Goal: Information Seeking & Learning: Compare options

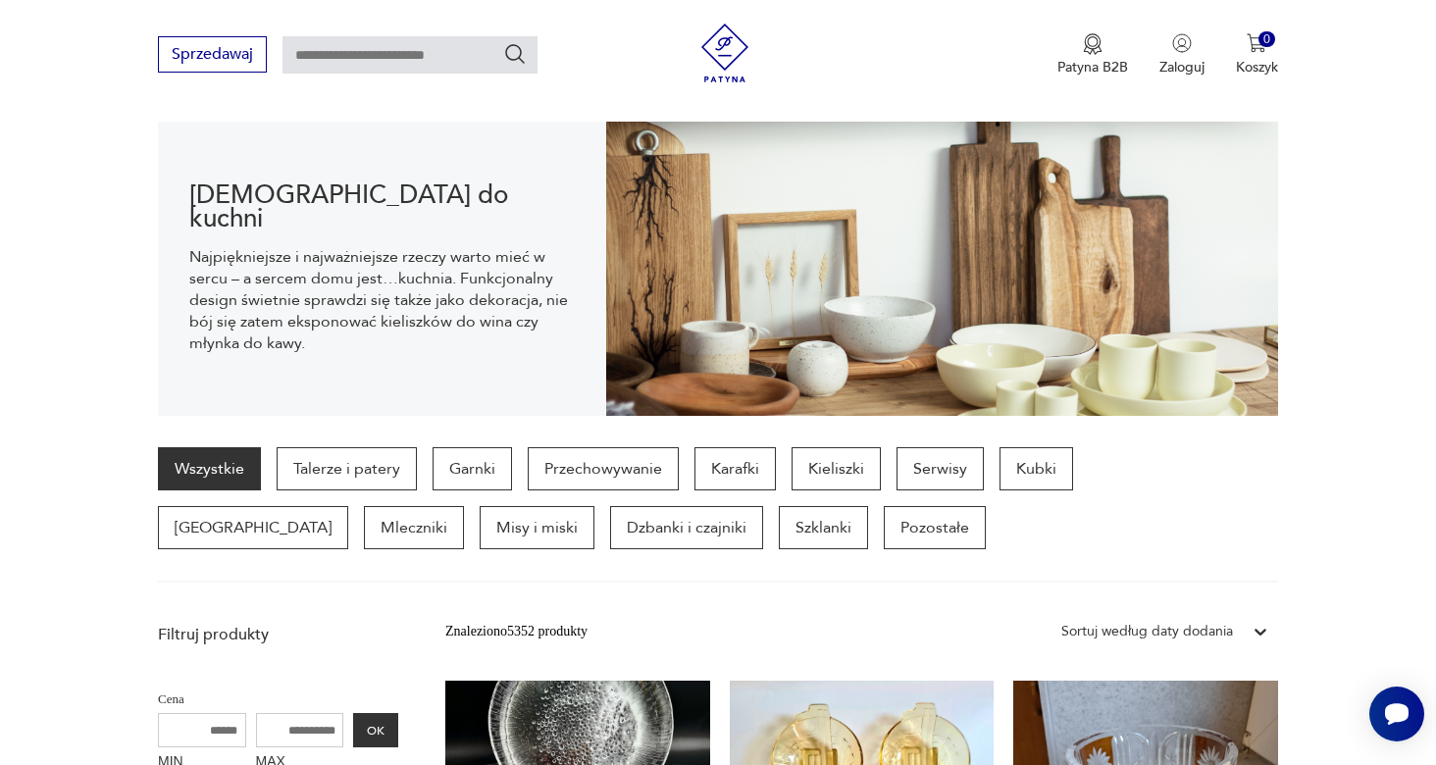
scroll to position [183, 0]
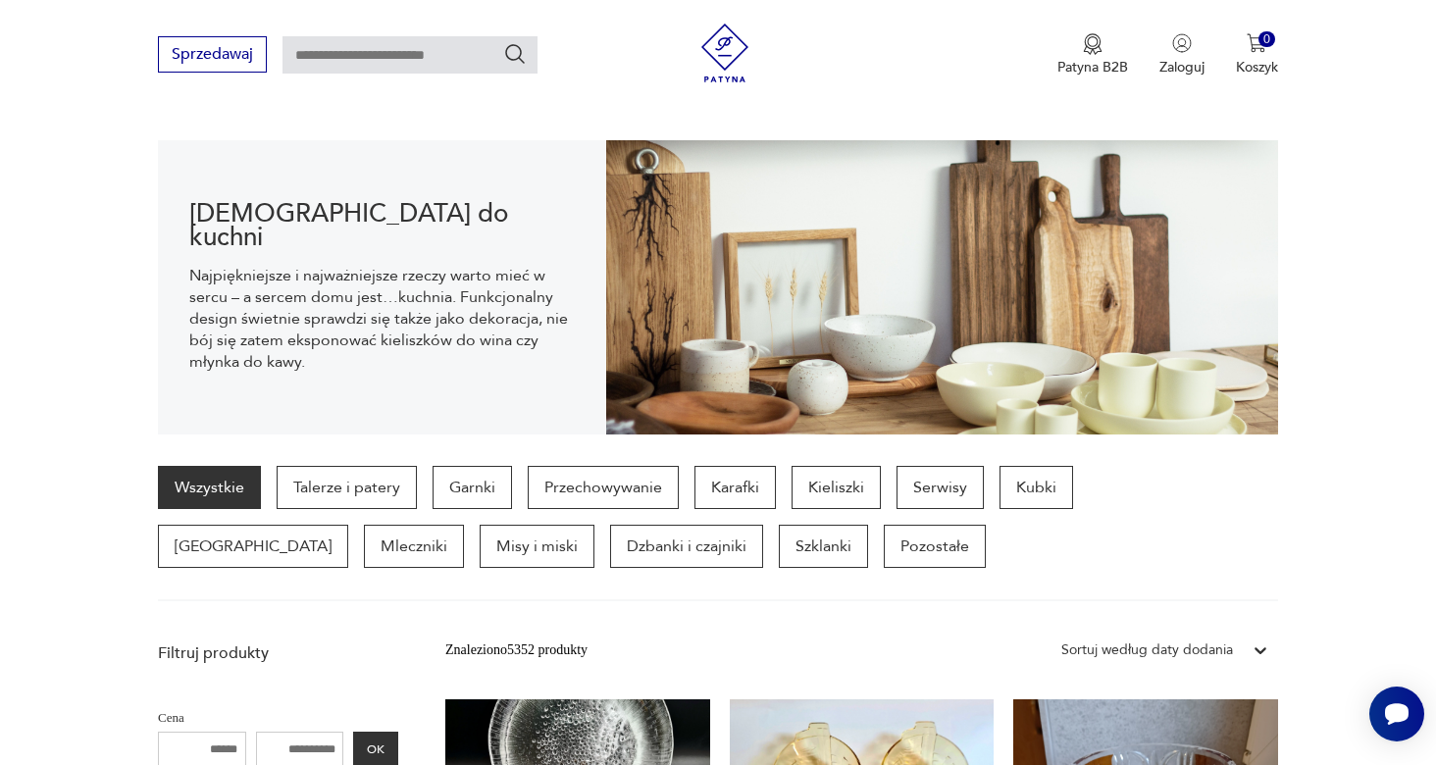
click at [185, 493] on link "Wszystkie" at bounding box center [209, 487] width 103 height 43
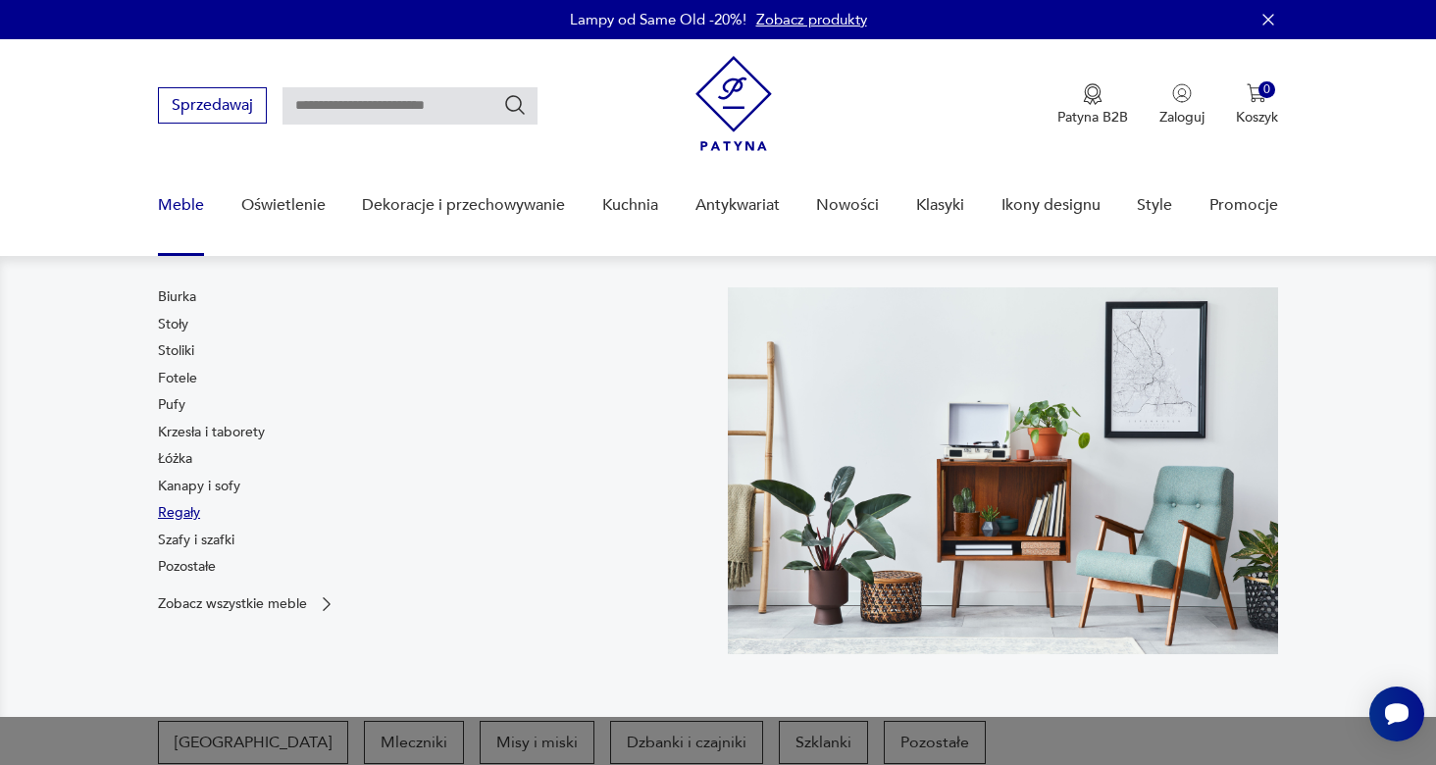
click at [181, 511] on link "Regały" at bounding box center [179, 513] width 42 height 20
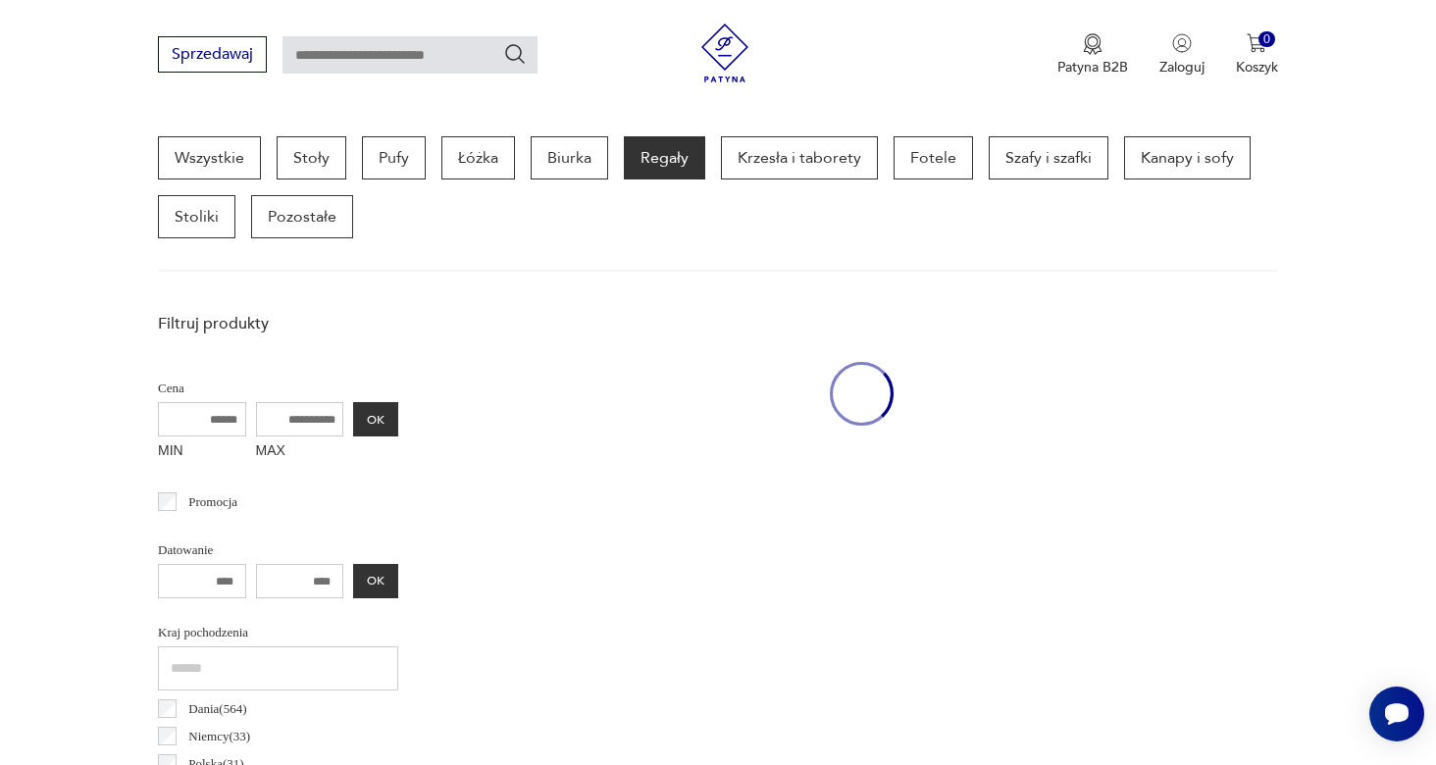
scroll to position [521, 0]
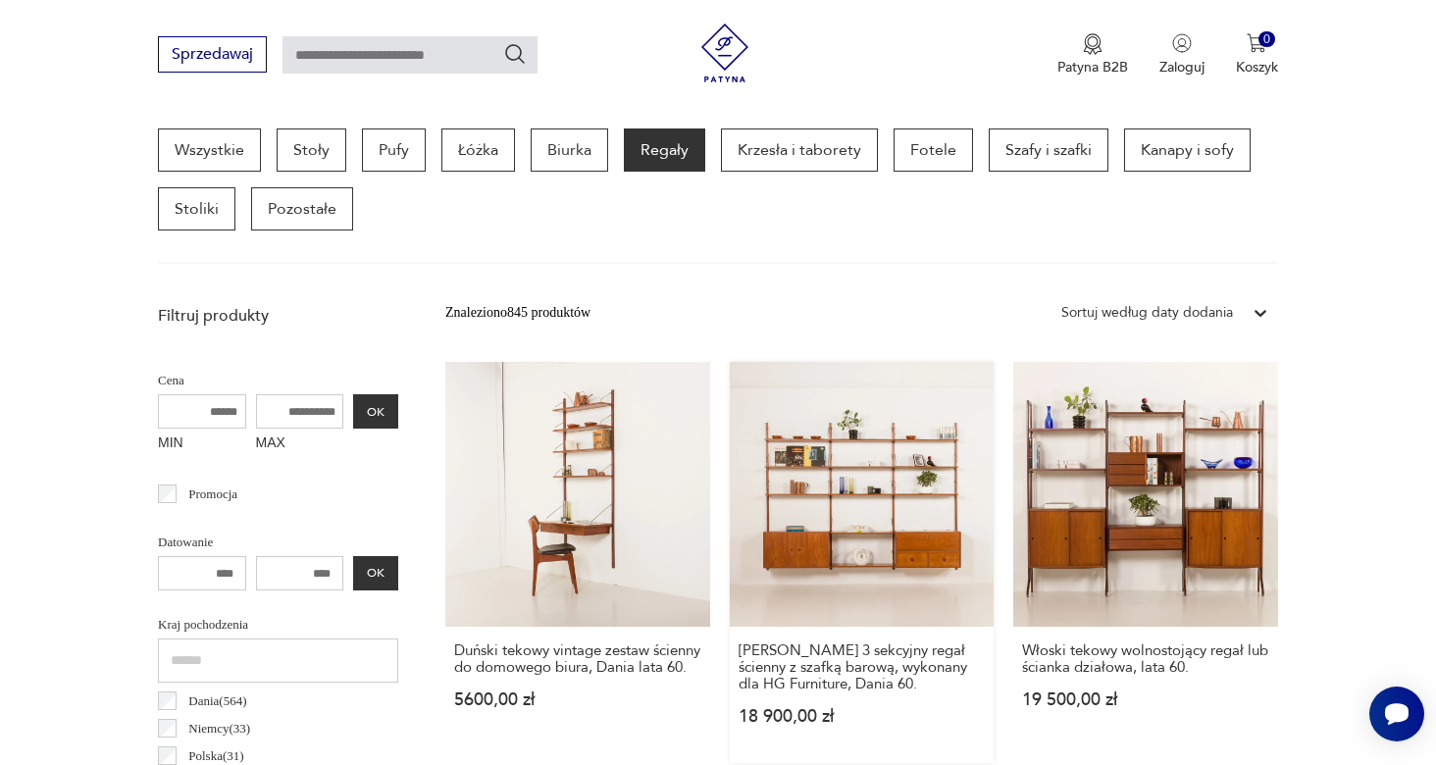
click at [821, 541] on link "[PERSON_NAME] 3 sekcyjny regał ścienny z szafką barową, wykonany dla HG Furnitu…" at bounding box center [862, 562] width 265 height 401
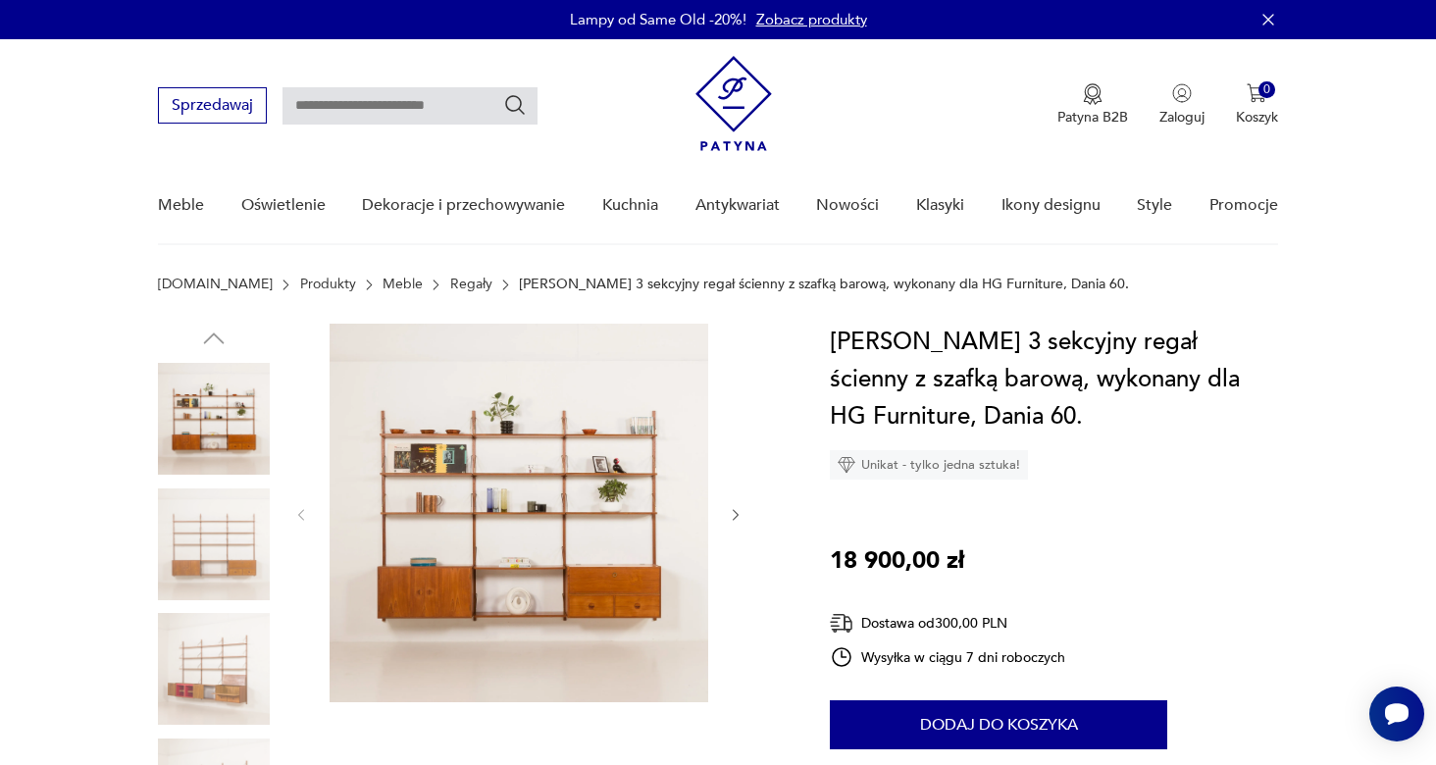
click at [554, 548] on img at bounding box center [519, 513] width 379 height 379
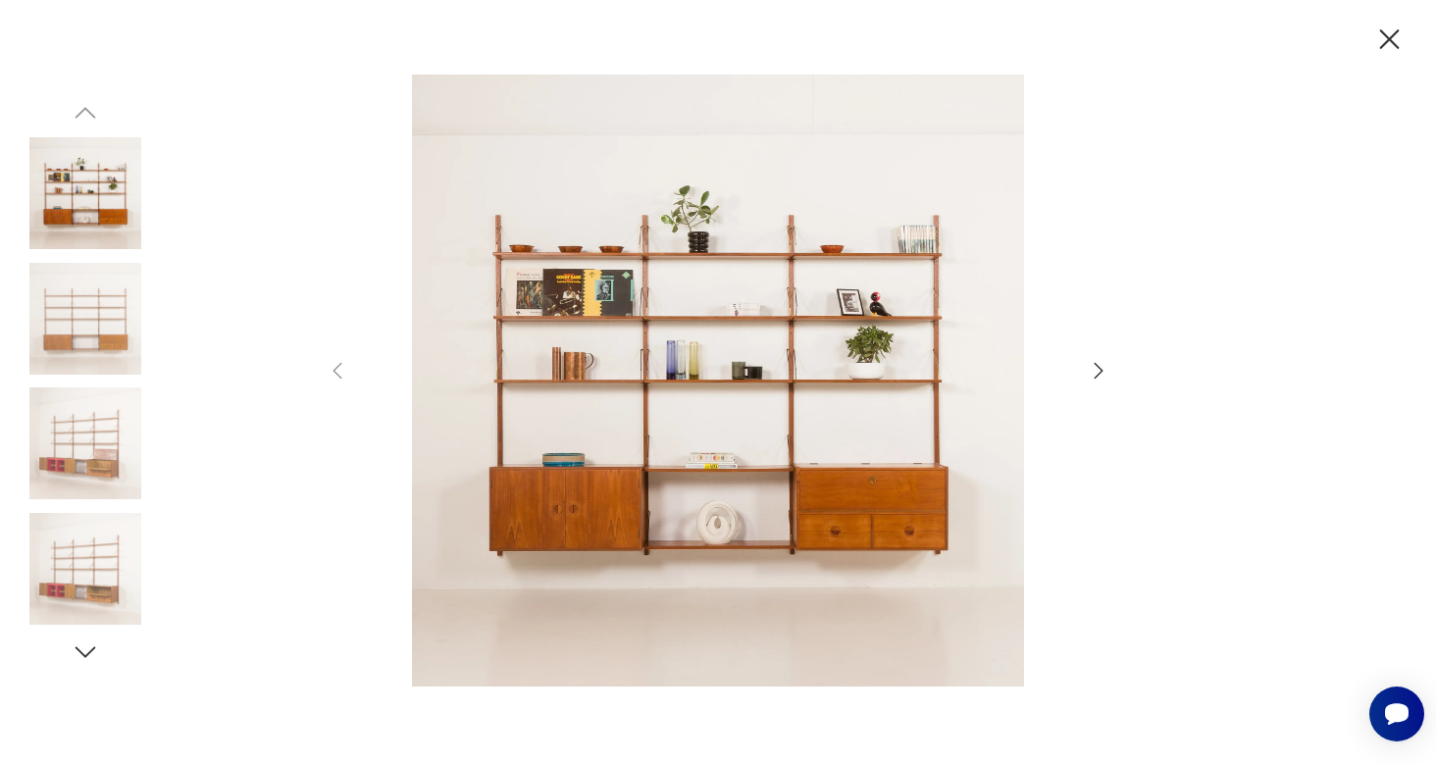
click at [605, 503] on img at bounding box center [718, 381] width 698 height 612
click at [112, 311] on img at bounding box center [85, 319] width 112 height 112
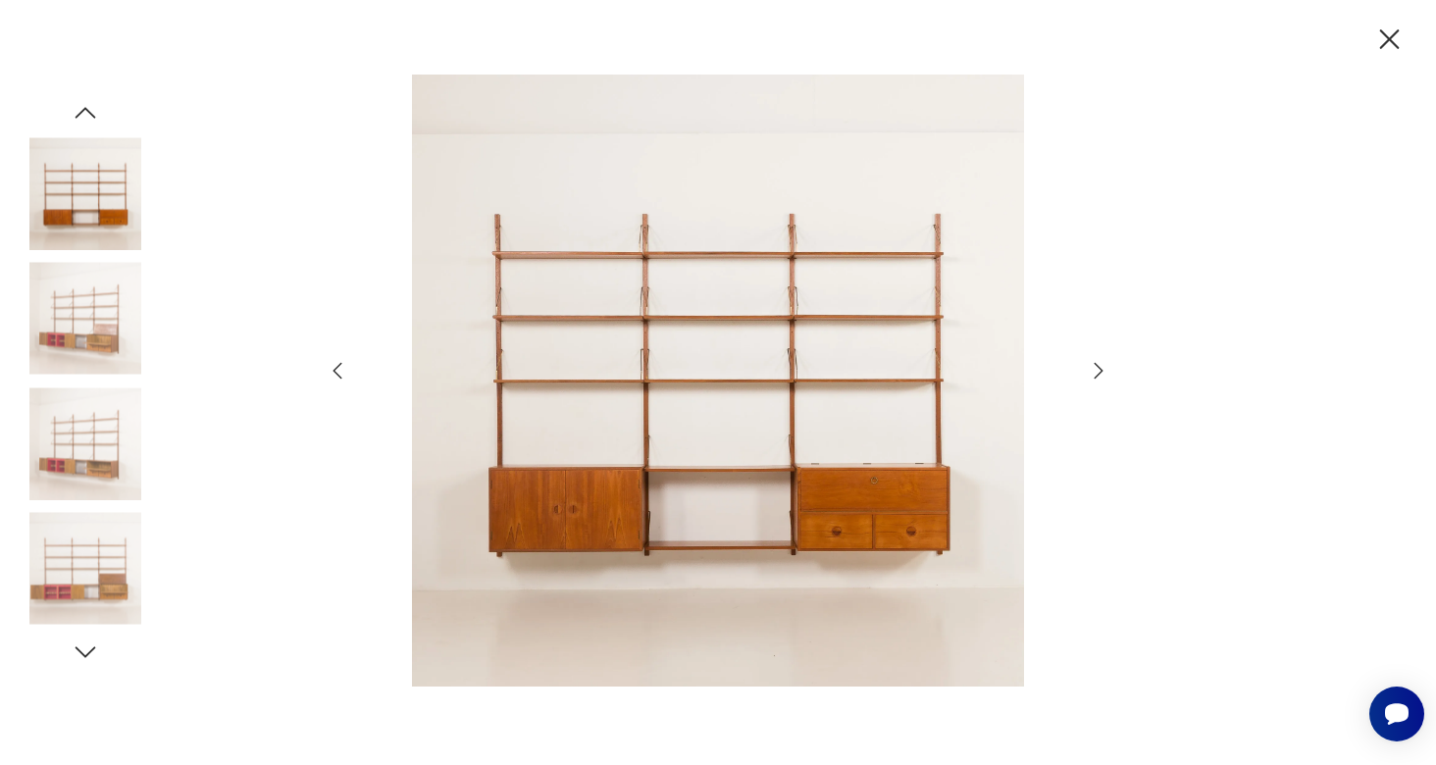
click at [1098, 373] on icon "button" at bounding box center [1099, 371] width 24 height 24
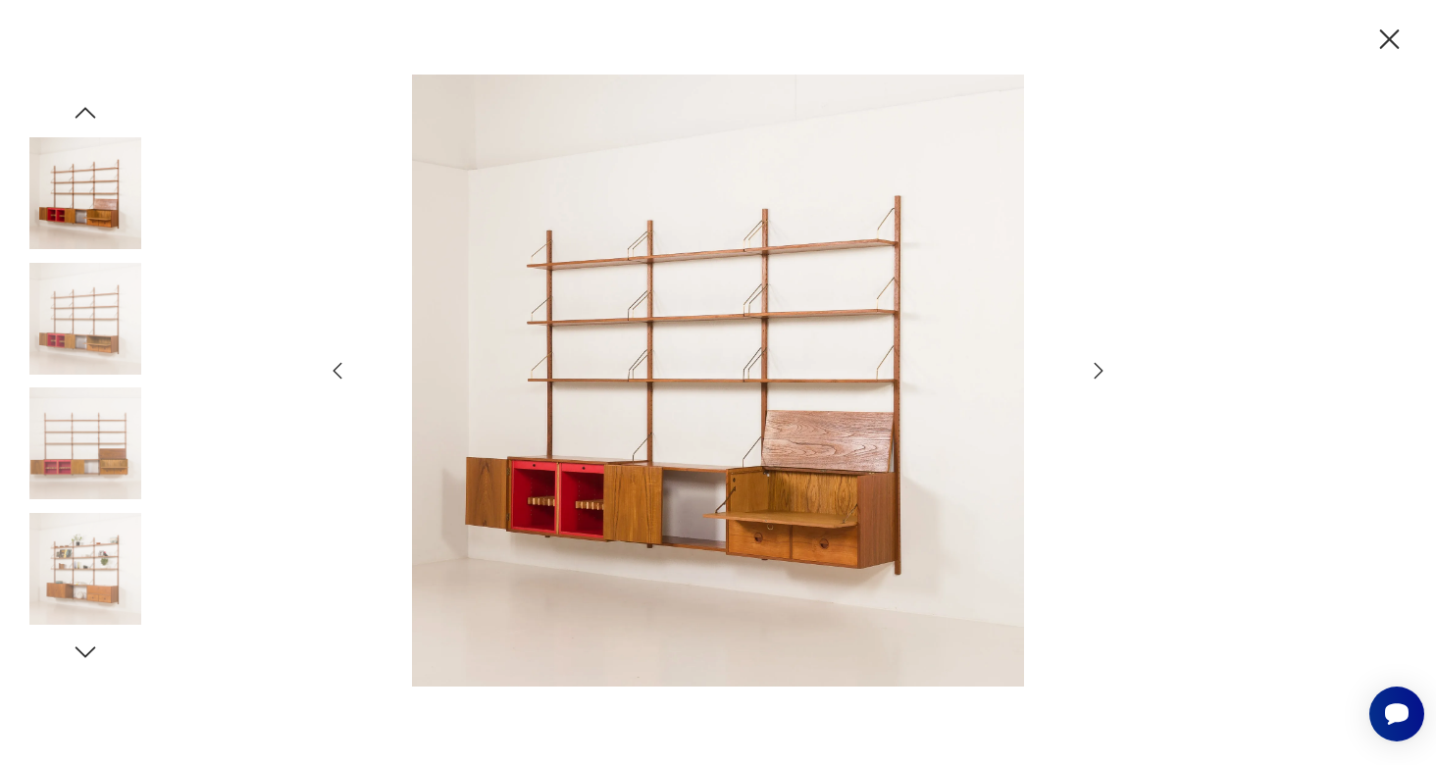
click at [1098, 373] on icon "button" at bounding box center [1099, 371] width 24 height 24
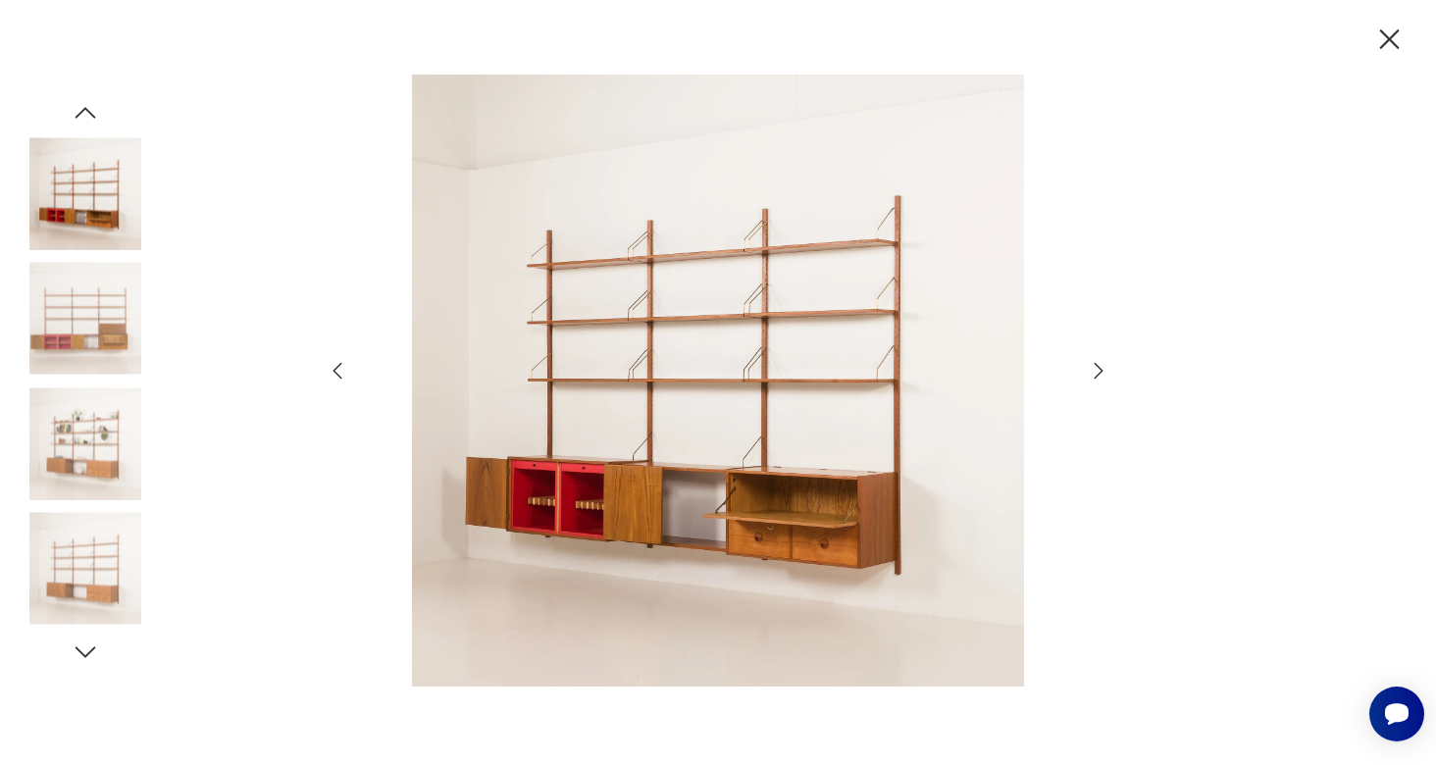
click at [1098, 373] on icon "button" at bounding box center [1099, 371] width 24 height 24
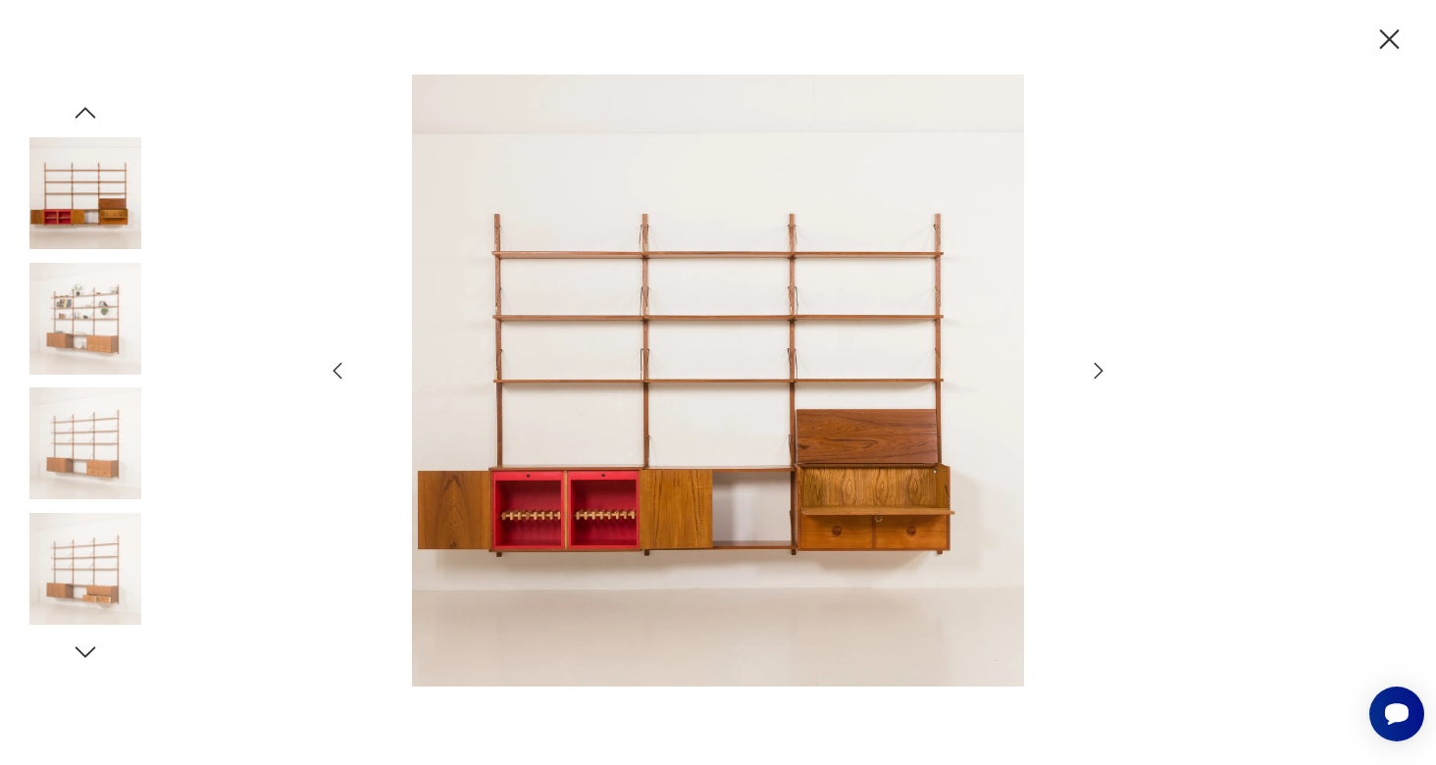
click at [1374, 40] on icon "button" at bounding box center [1389, 40] width 34 height 34
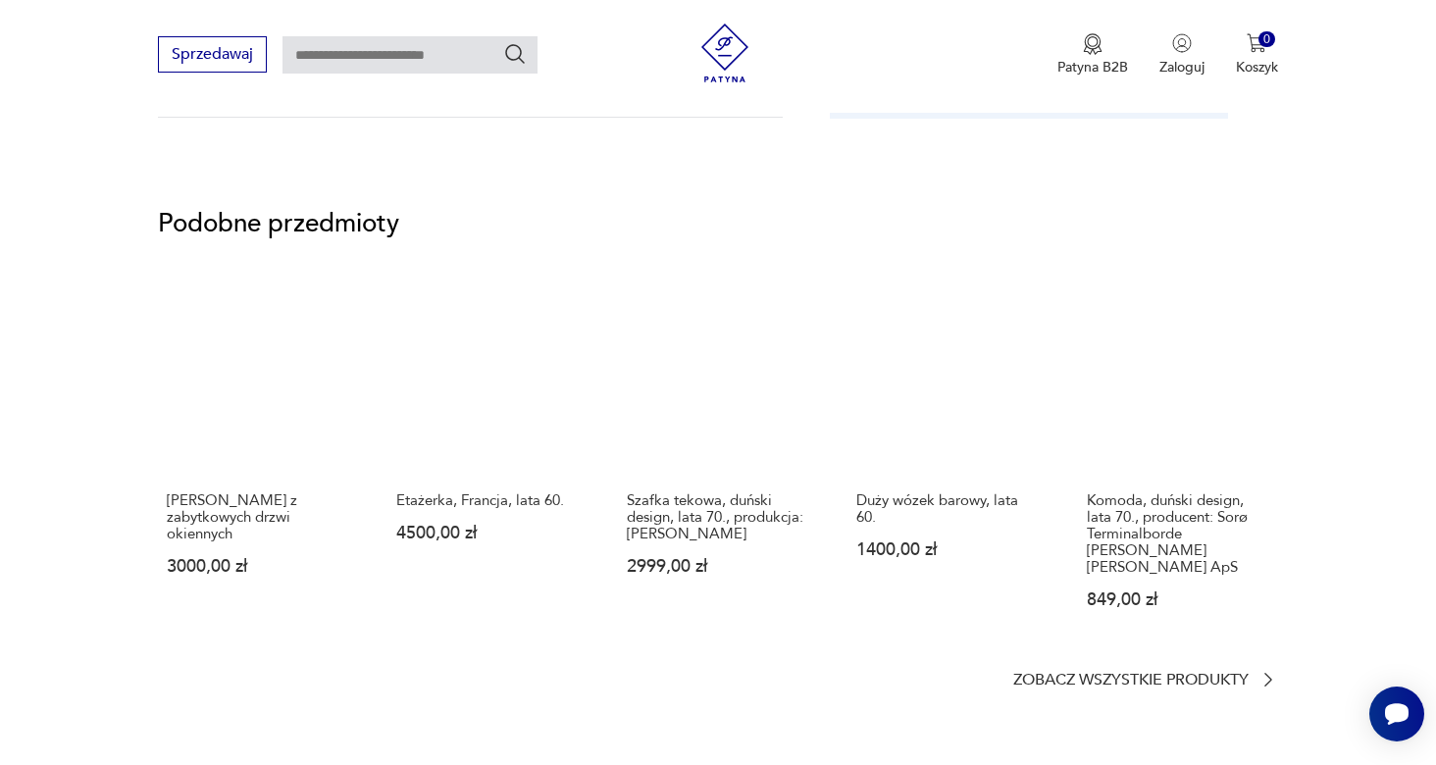
scroll to position [1567, 0]
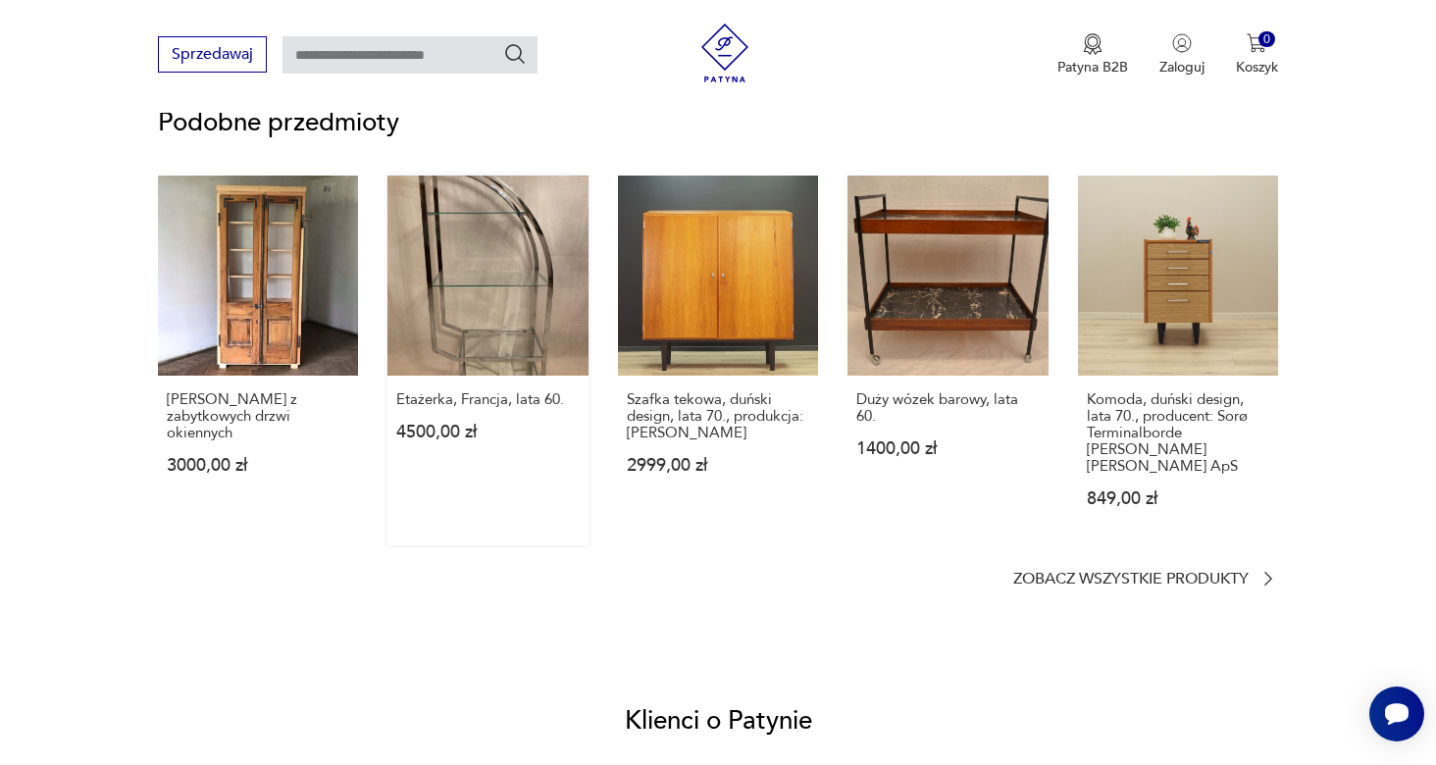
click at [504, 294] on link "Etażerka, Francja, lata 60. 4500,00 zł" at bounding box center [487, 361] width 200 height 370
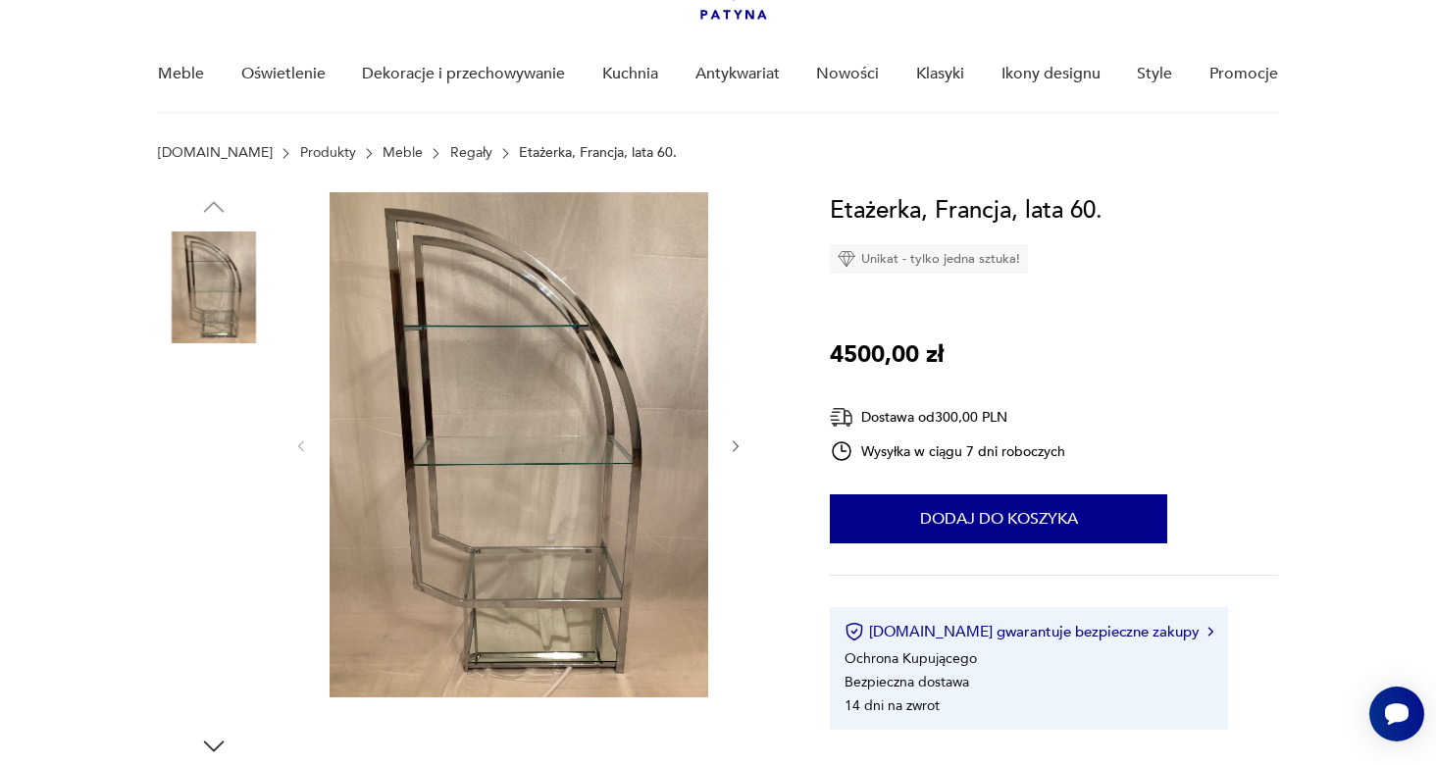
scroll to position [136, 0]
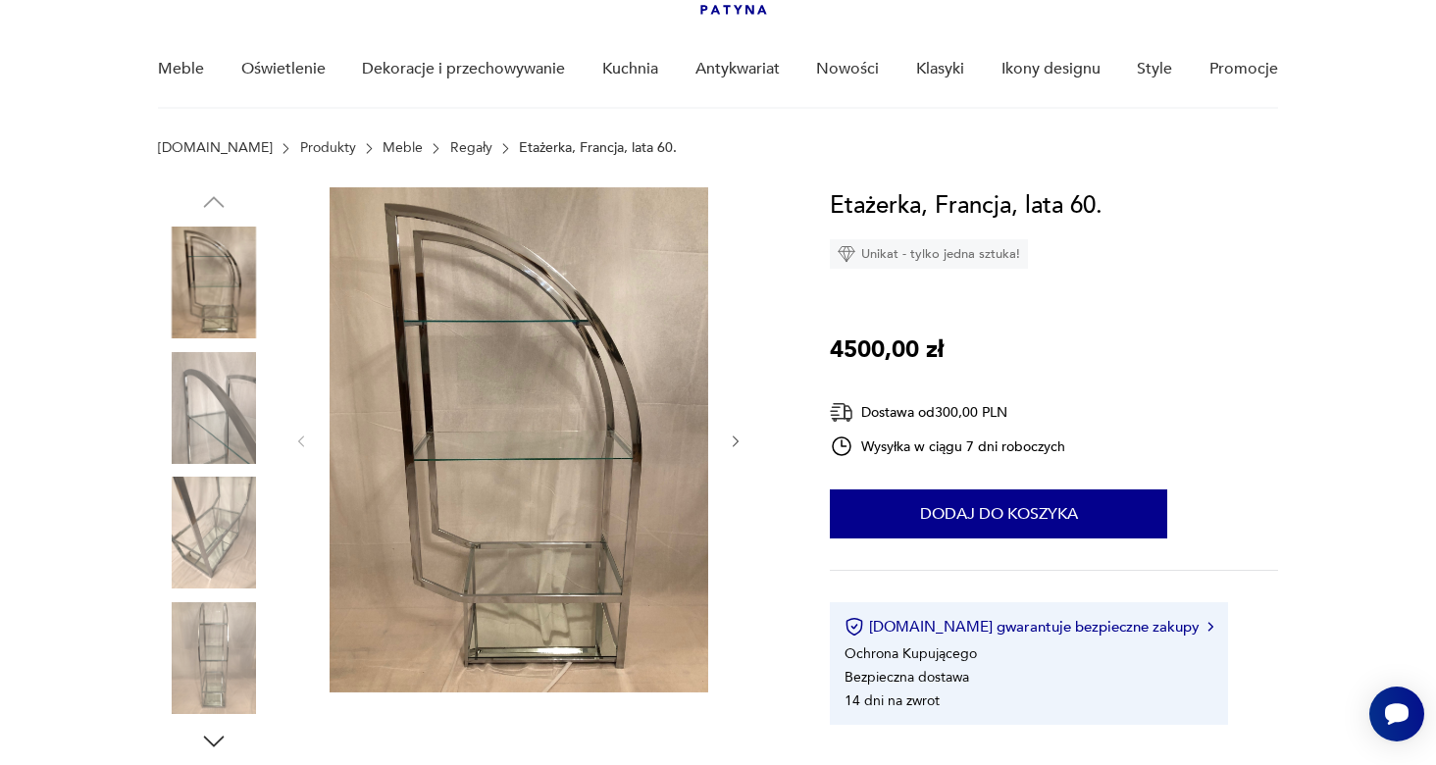
click at [245, 396] on img at bounding box center [214, 408] width 112 height 112
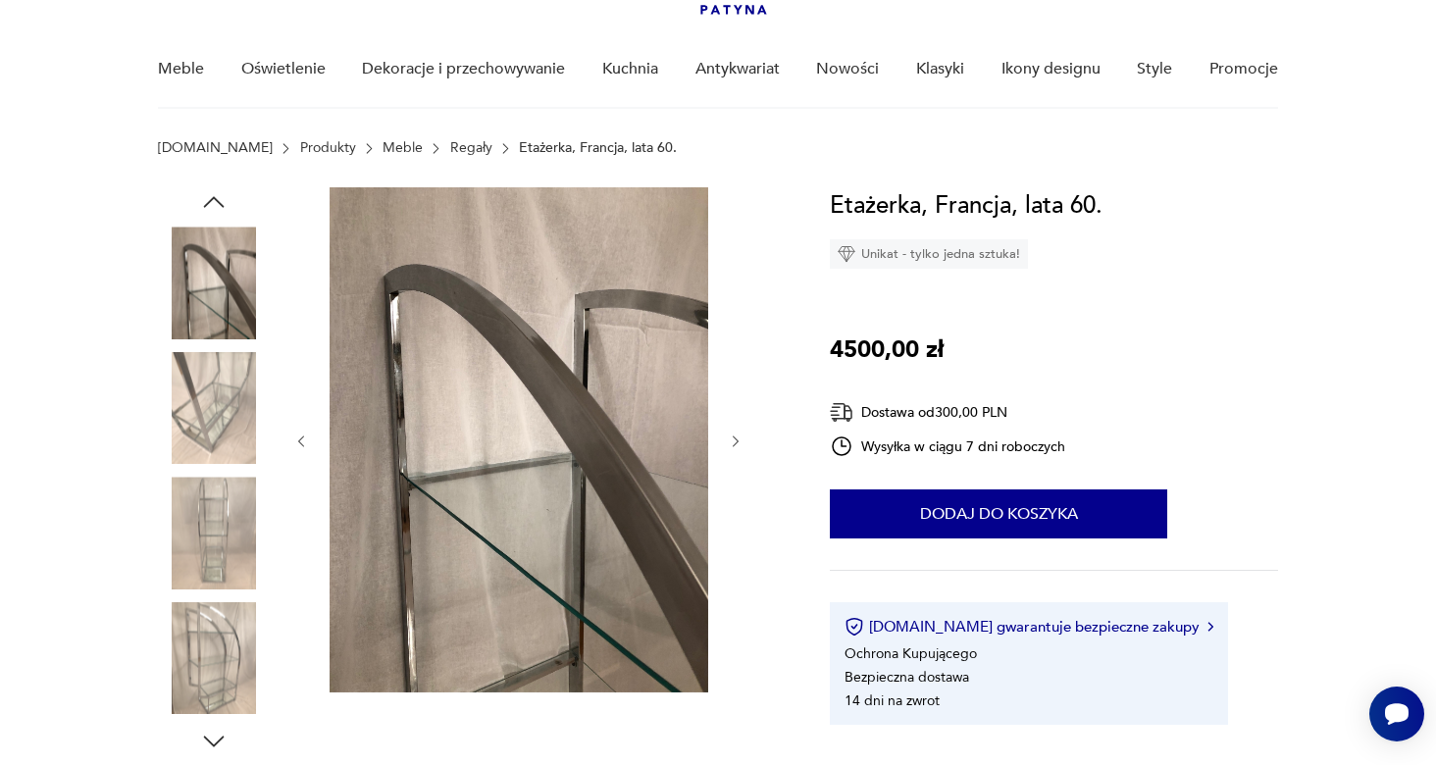
click at [740, 438] on icon "button" at bounding box center [736, 442] width 17 height 17
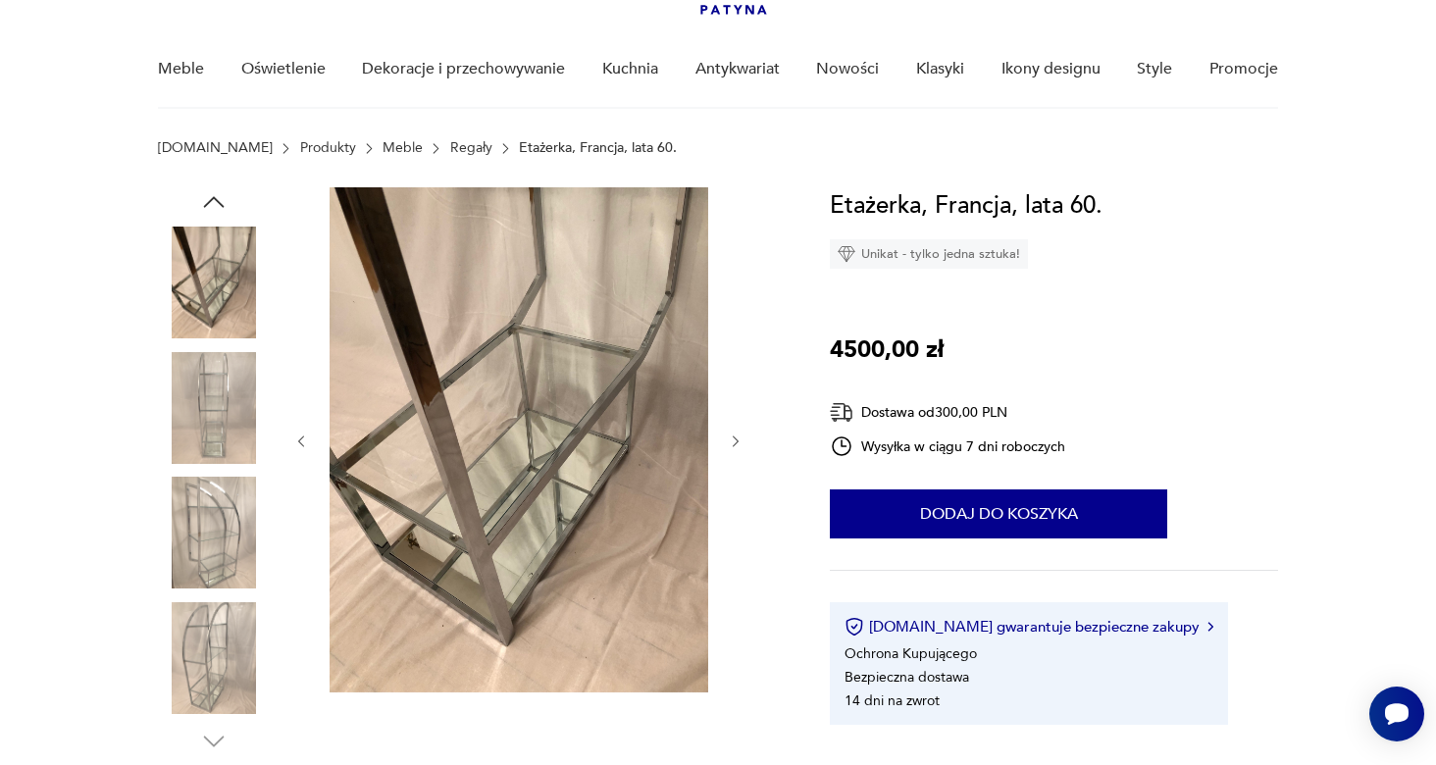
click at [740, 438] on icon "button" at bounding box center [736, 442] width 17 height 17
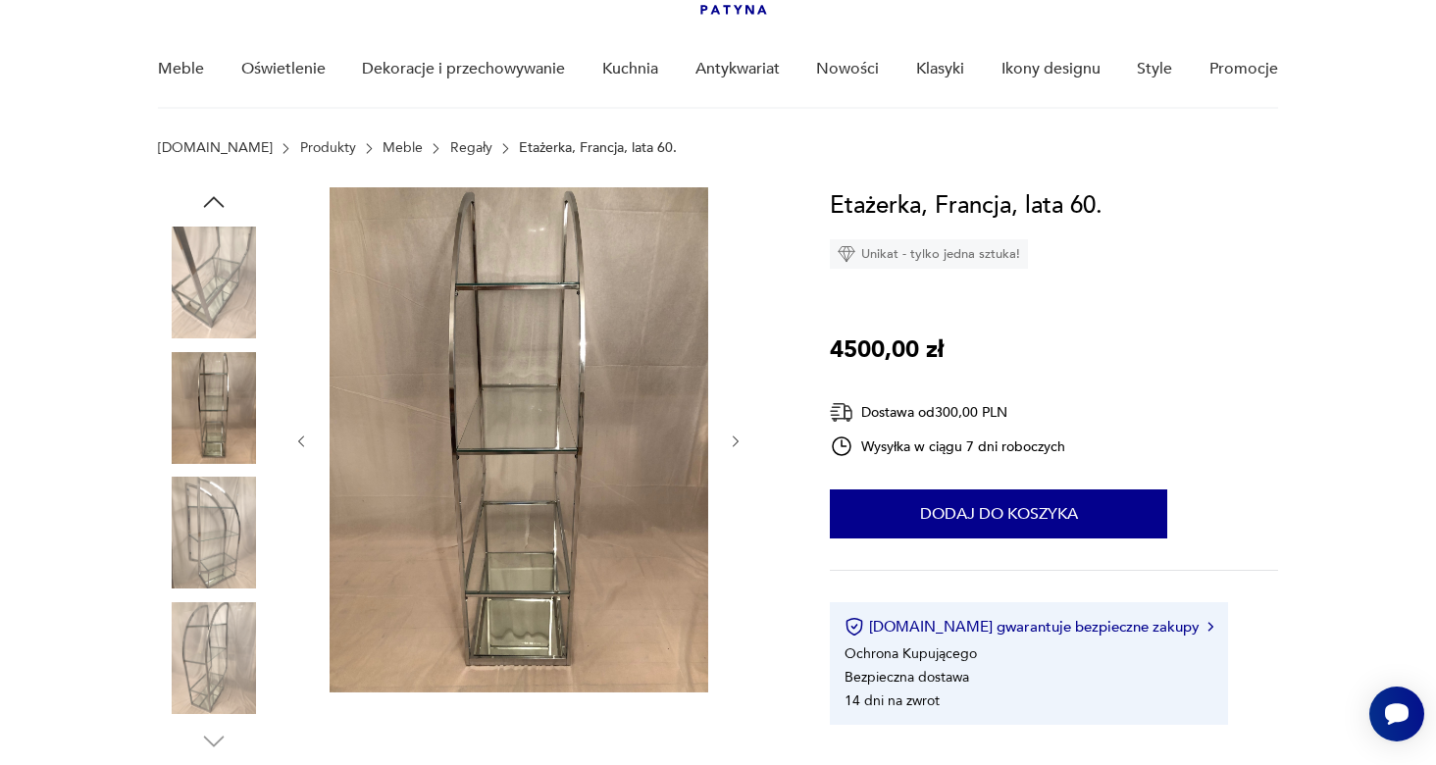
click at [740, 437] on icon "button" at bounding box center [736, 442] width 17 height 17
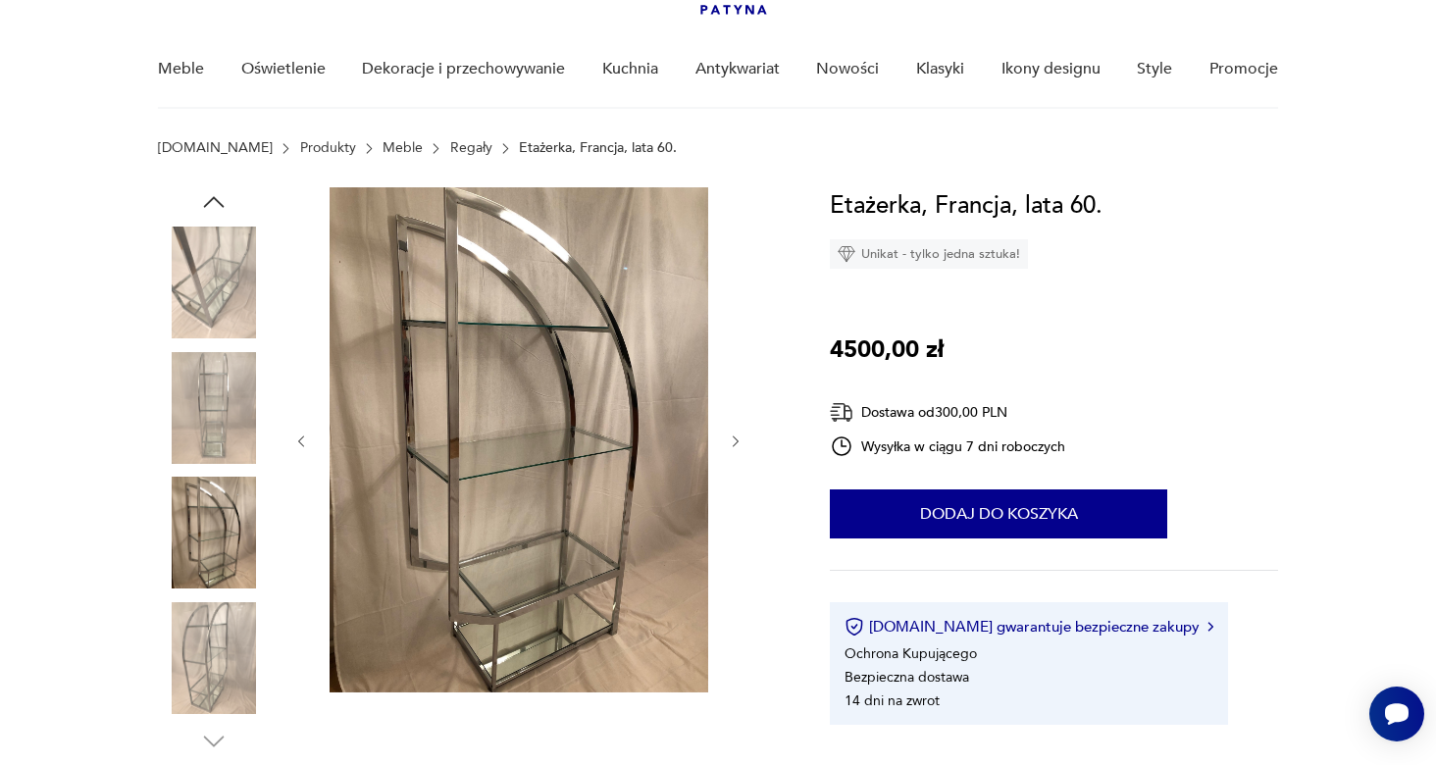
click at [740, 437] on icon "button" at bounding box center [736, 442] width 17 height 17
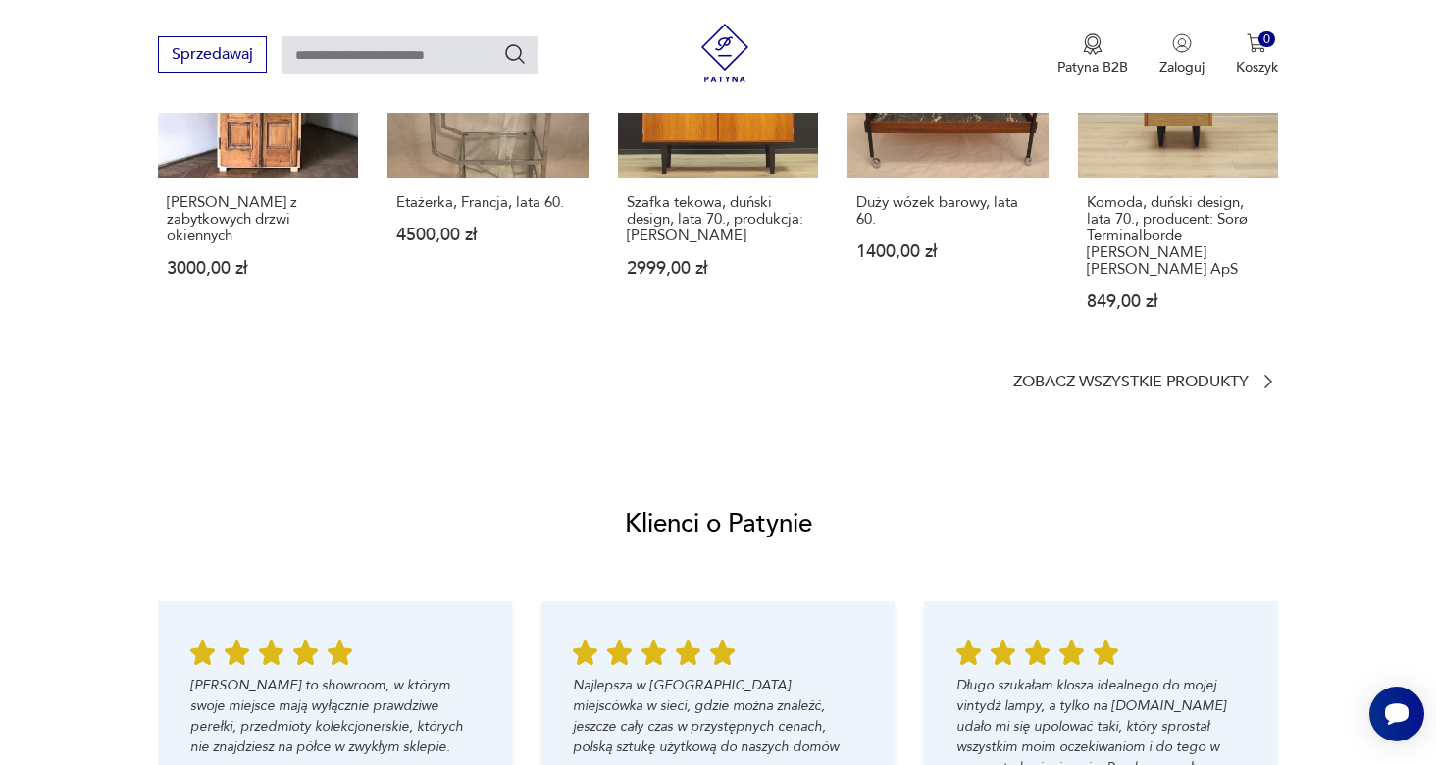
scroll to position [1797, 0]
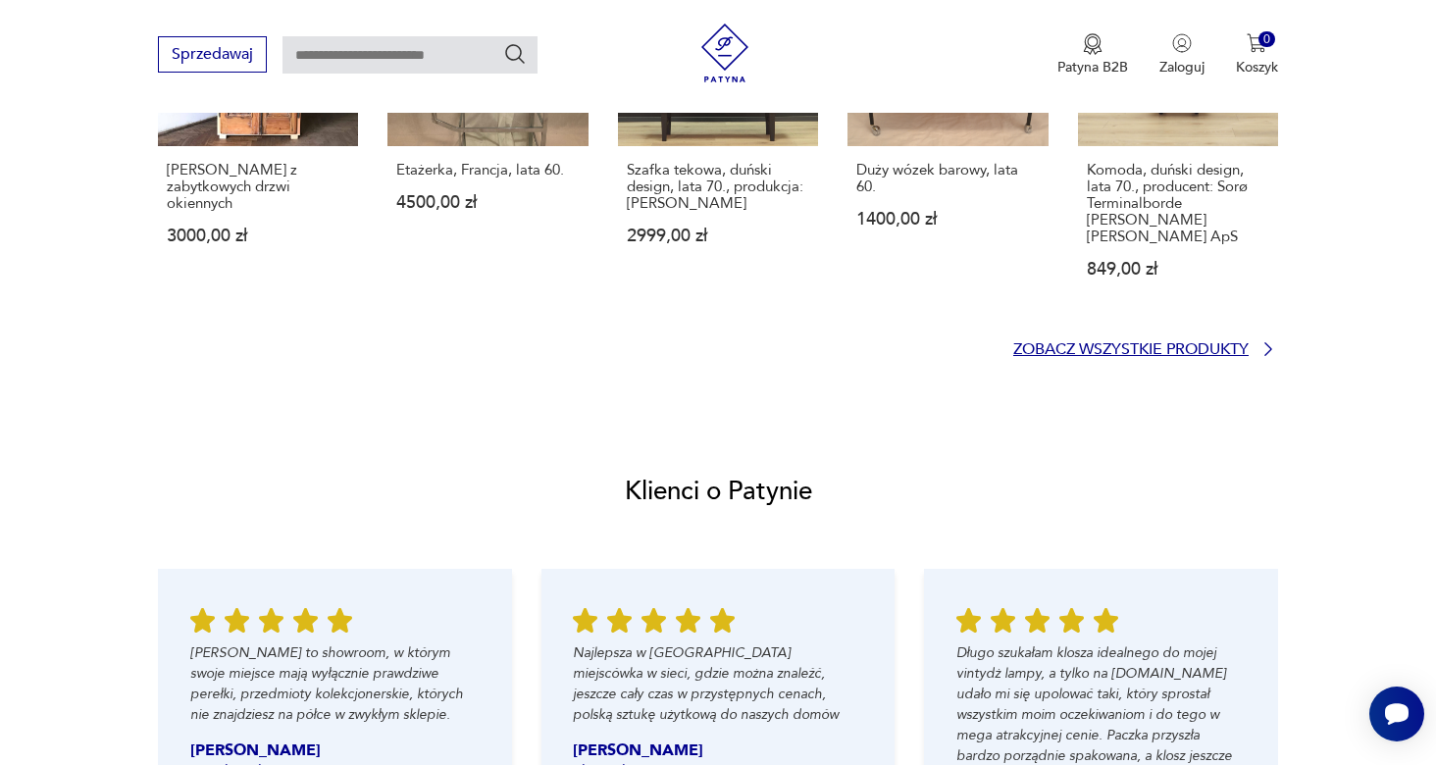
click at [1083, 343] on p "Zobacz wszystkie produkty" at bounding box center [1130, 349] width 235 height 13
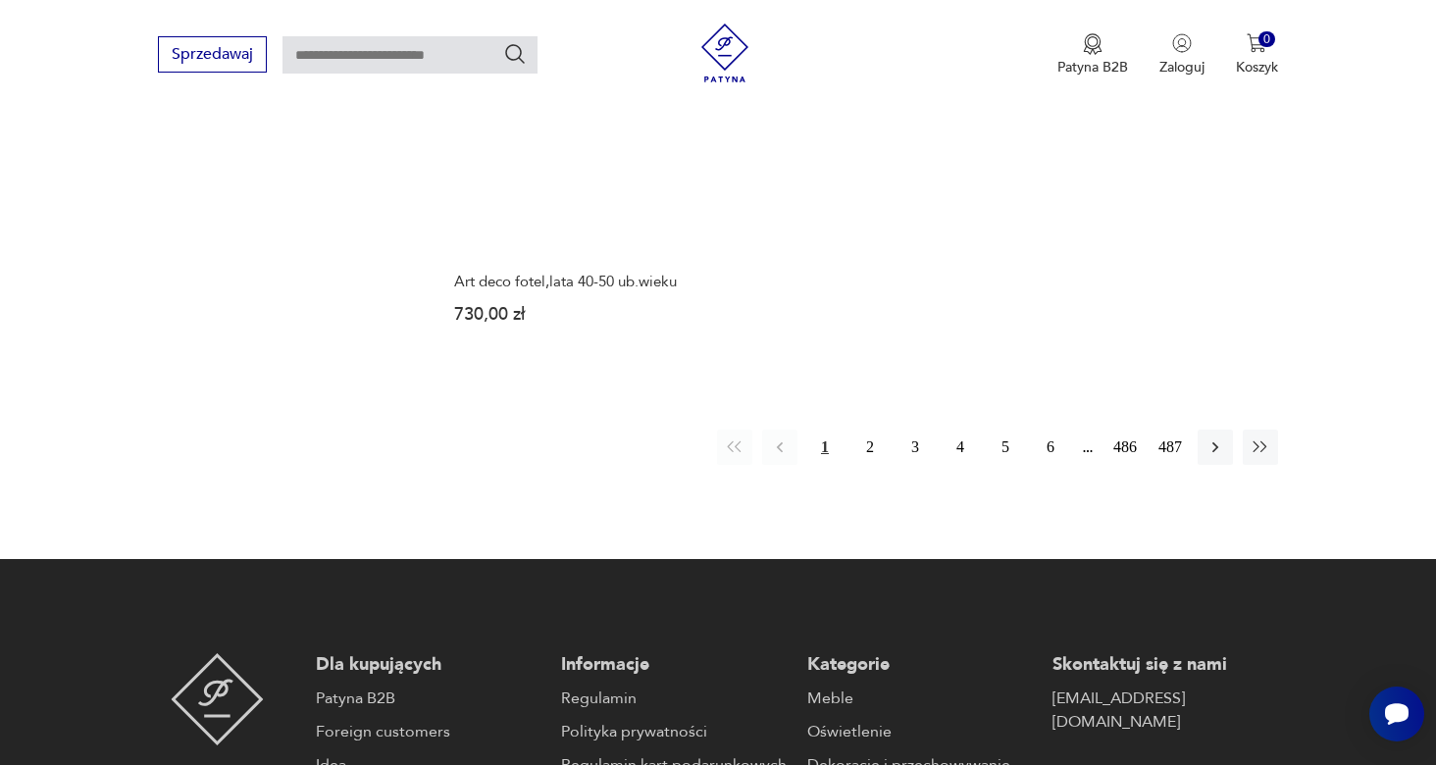
scroll to position [3015, 0]
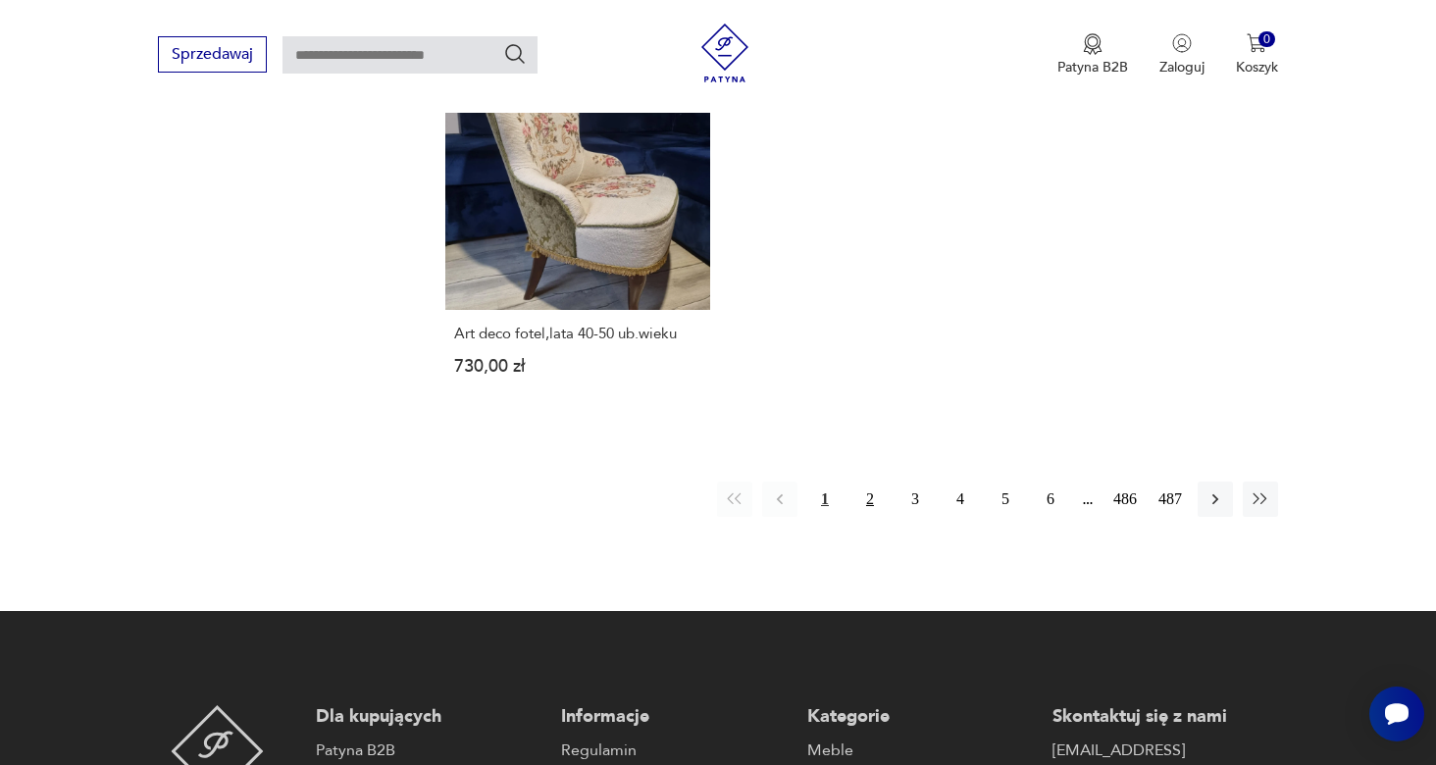
click at [868, 482] on button "2" at bounding box center [869, 499] width 35 height 35
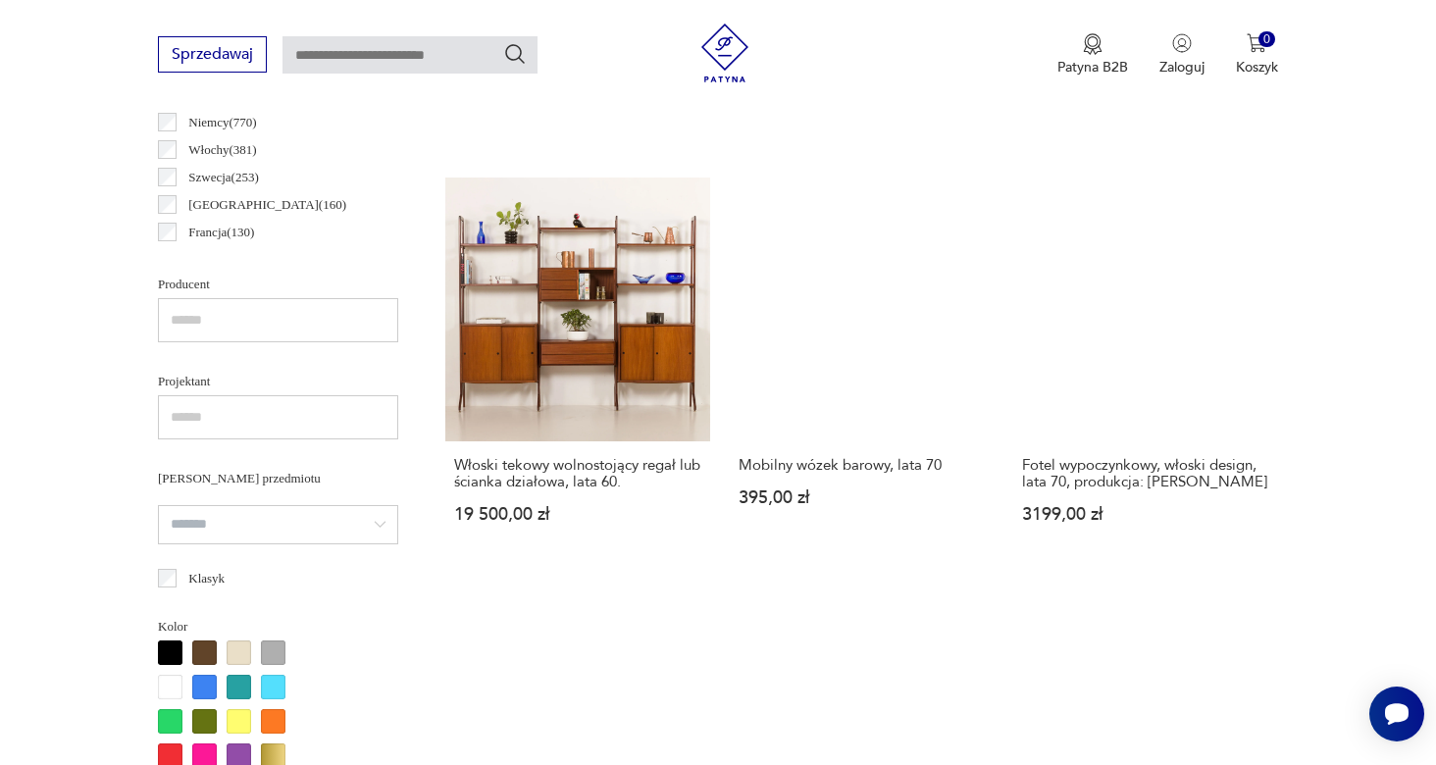
scroll to position [1175, 0]
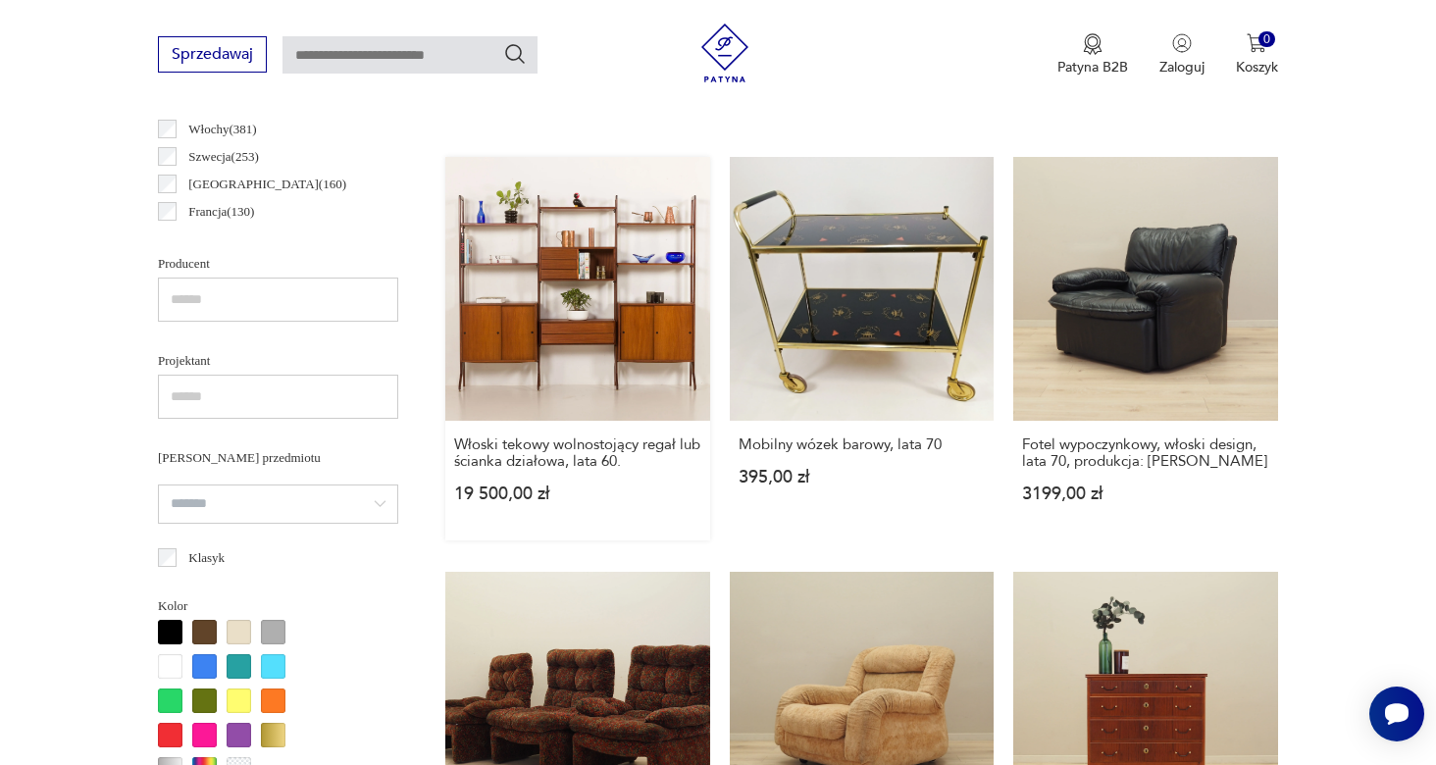
click at [601, 354] on link "Włoski tekowy wolnostojący regał lub ścianka działowa, lata 60. 19 500,00 zł" at bounding box center [577, 349] width 265 height 384
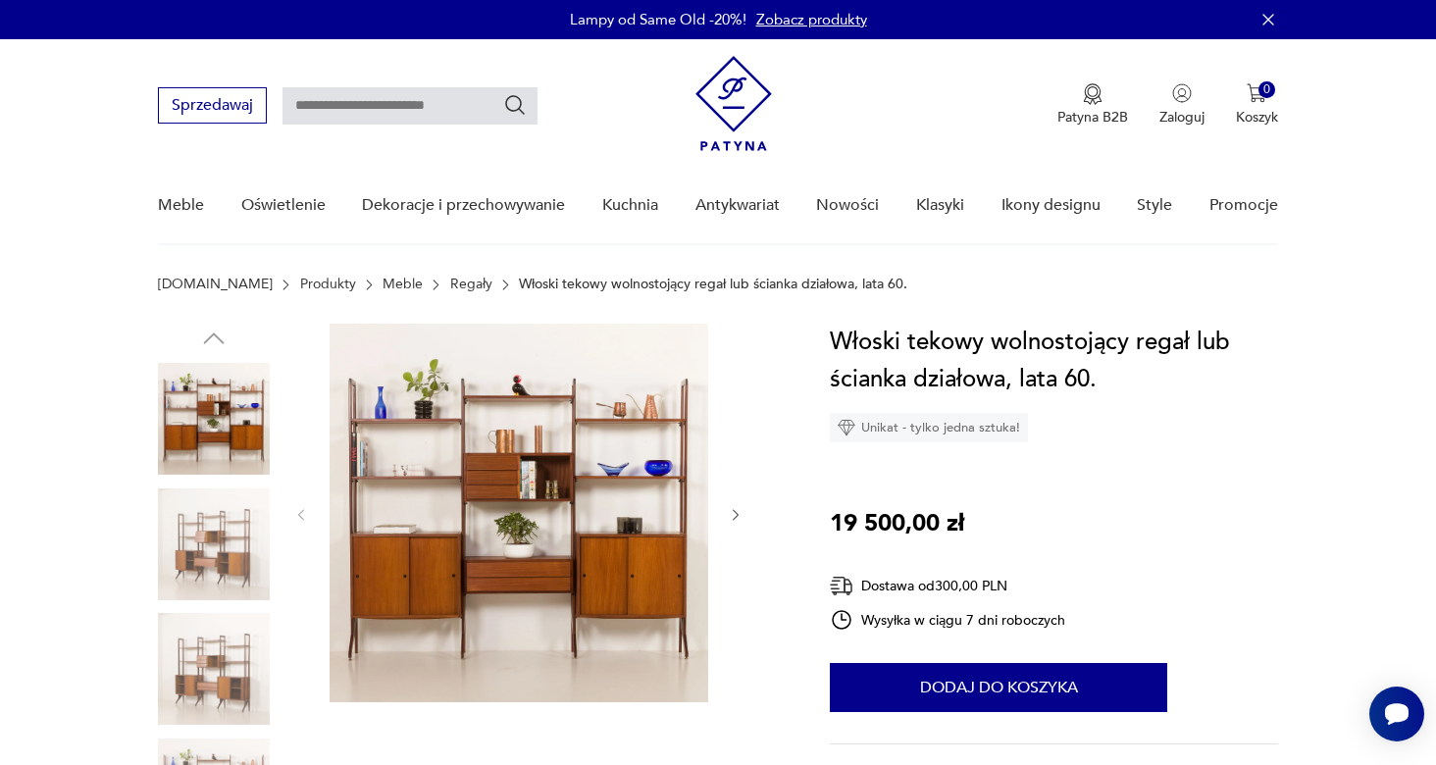
click at [634, 540] on img at bounding box center [519, 513] width 379 height 379
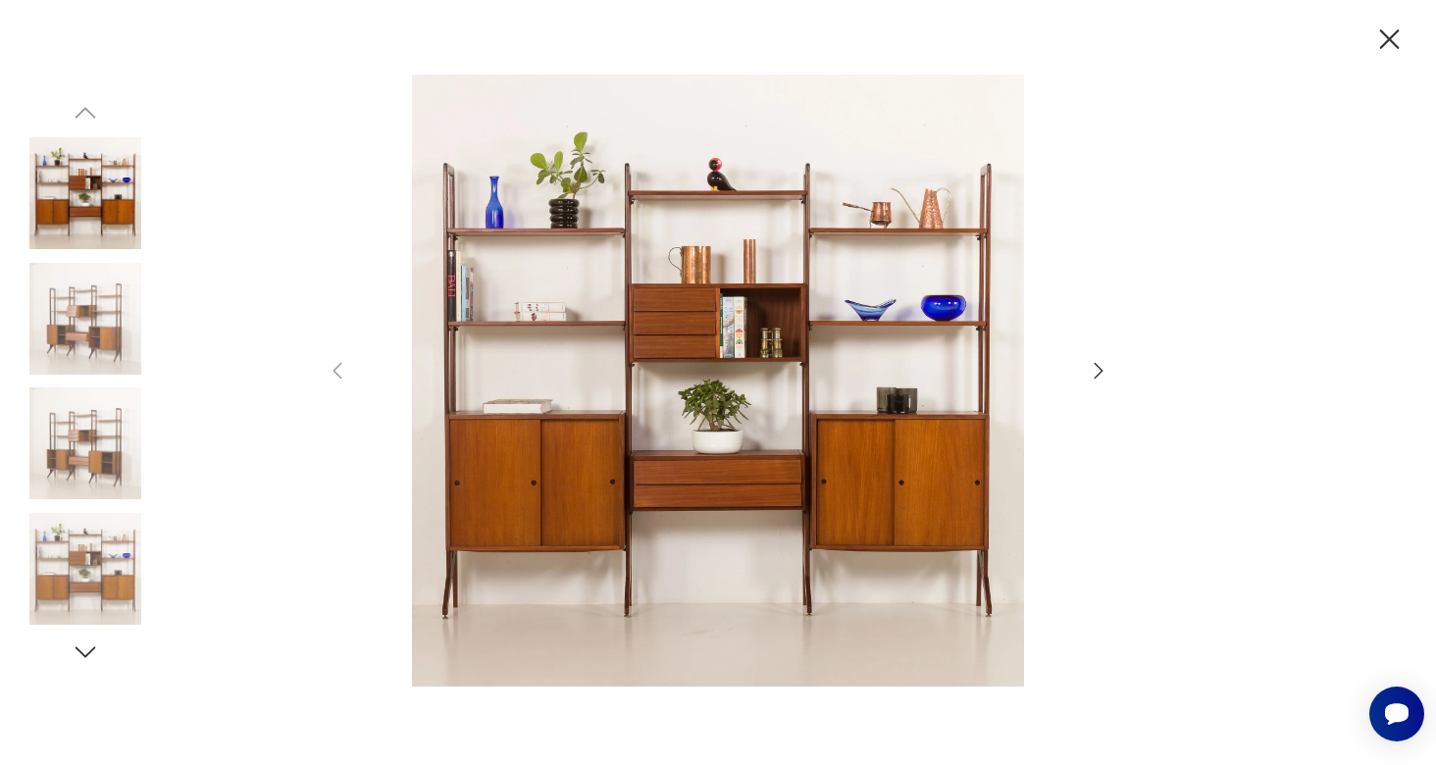
click at [1100, 366] on icon "button" at bounding box center [1099, 371] width 24 height 24
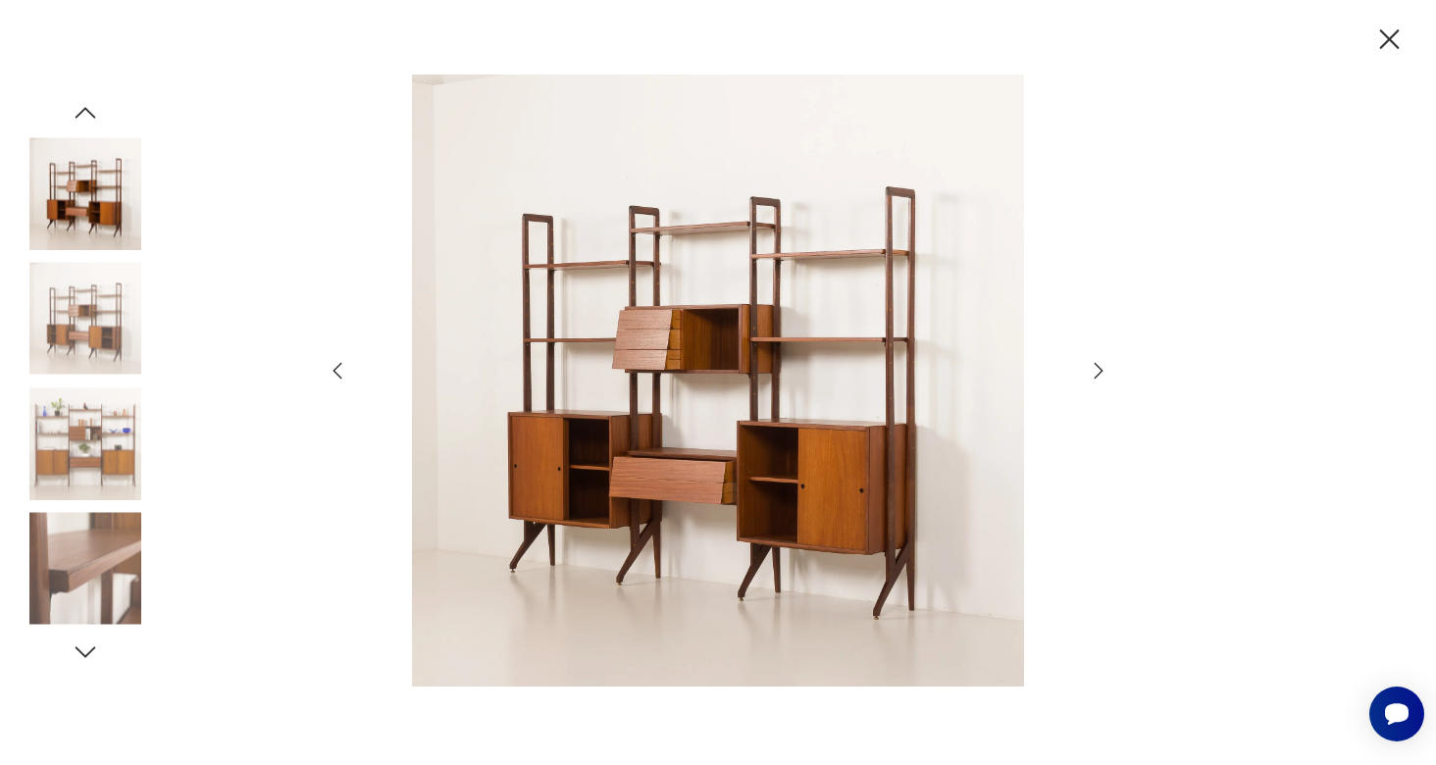
click at [1100, 366] on icon "button" at bounding box center [1099, 371] width 24 height 24
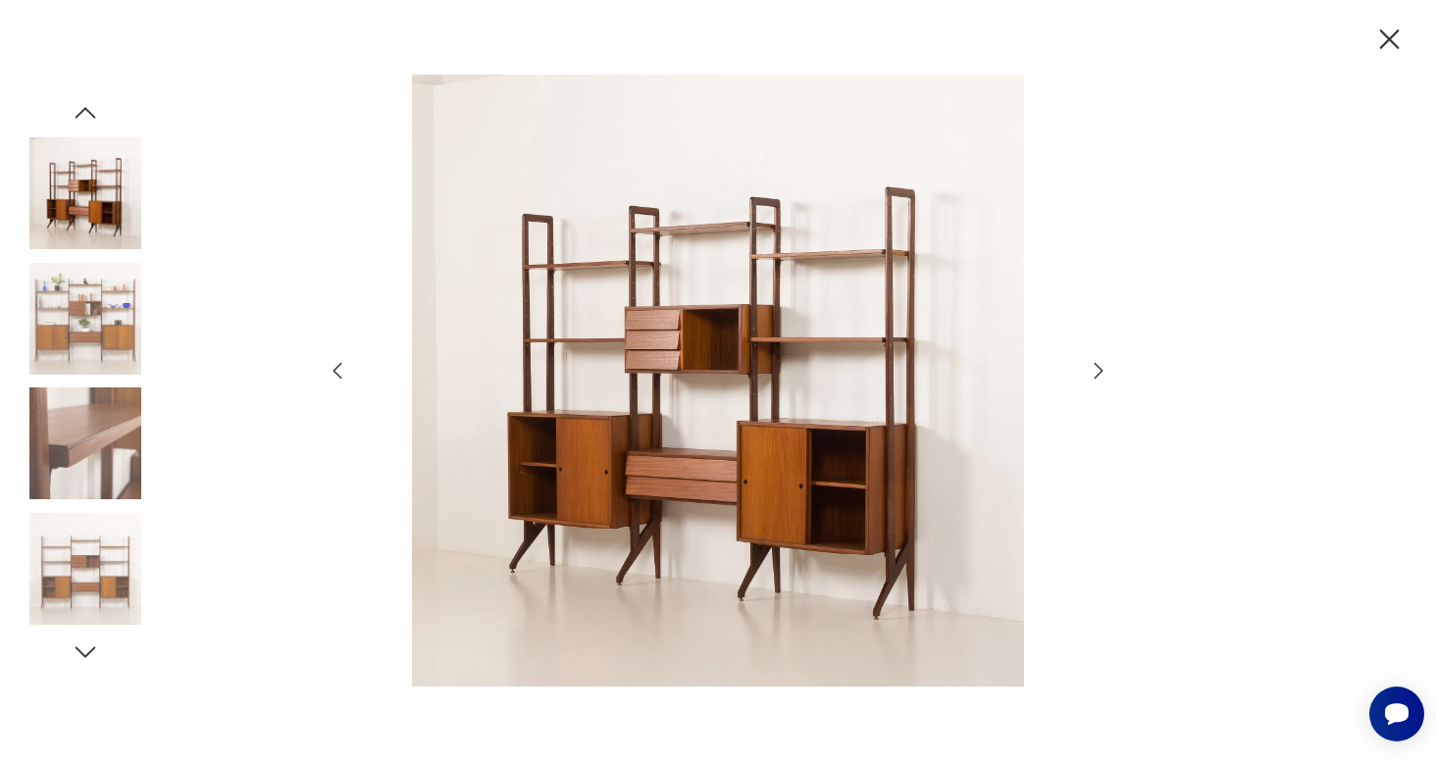
click at [1100, 366] on icon "button" at bounding box center [1099, 371] width 24 height 24
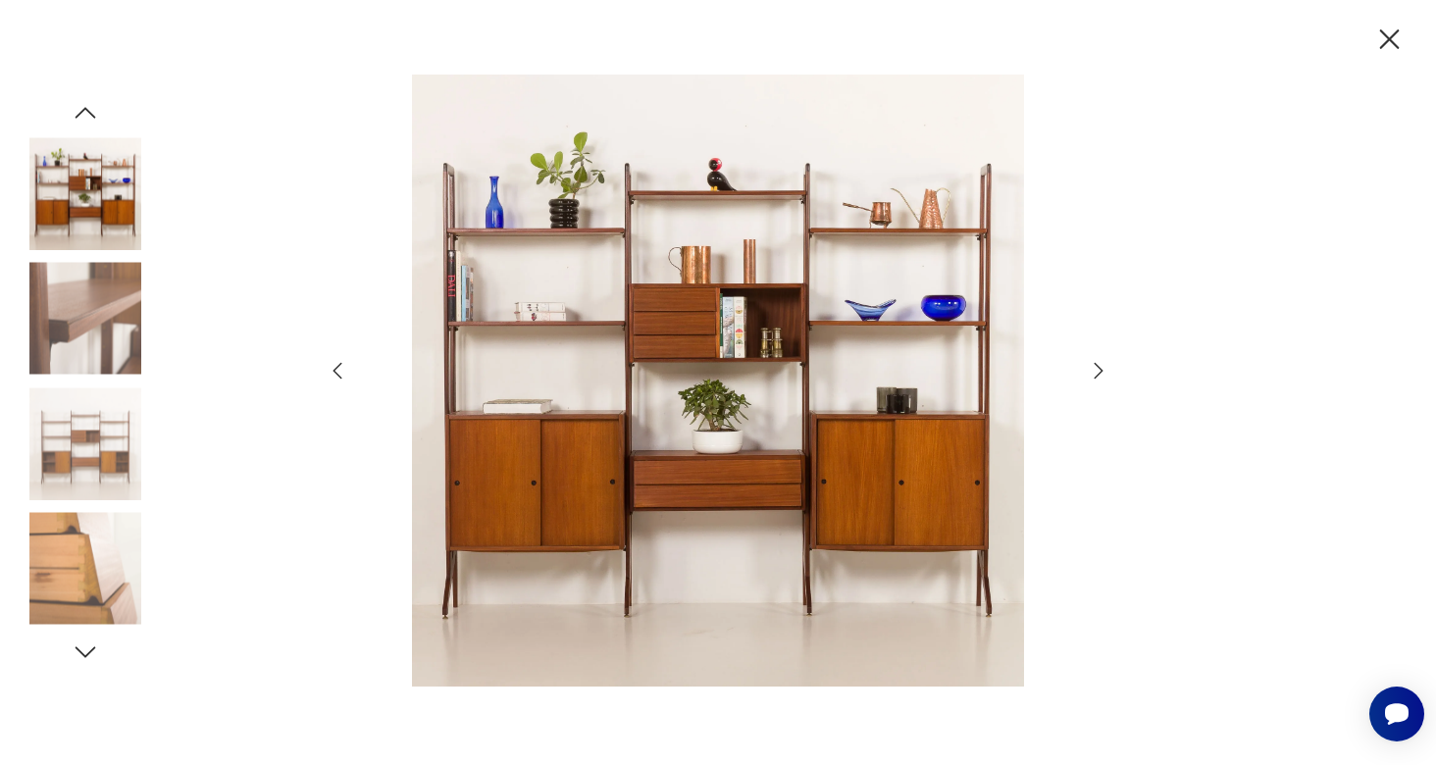
click at [1100, 366] on icon "button" at bounding box center [1099, 371] width 24 height 24
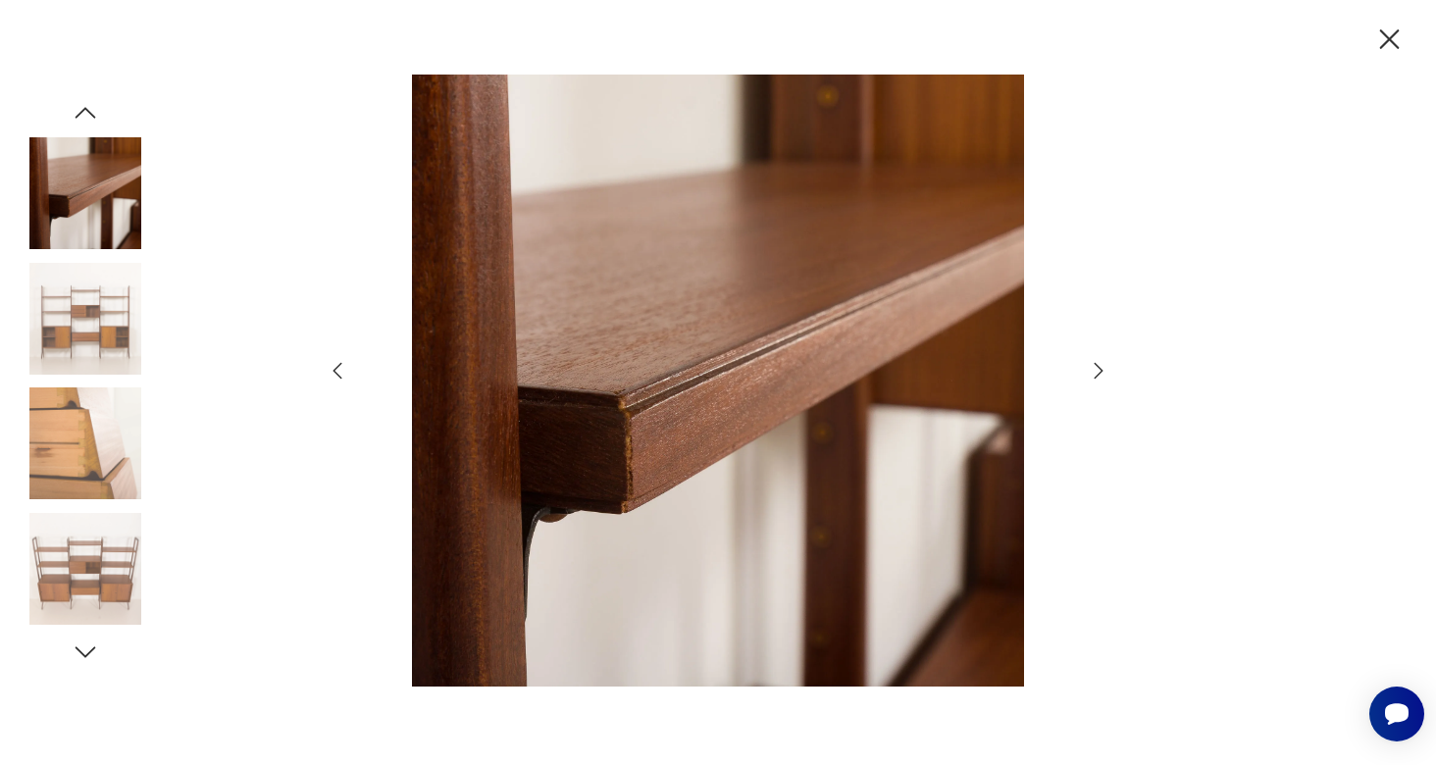
click at [1379, 35] on icon "button" at bounding box center [1389, 40] width 34 height 34
